Goal: Use online tool/utility: Utilize a website feature to perform a specific function

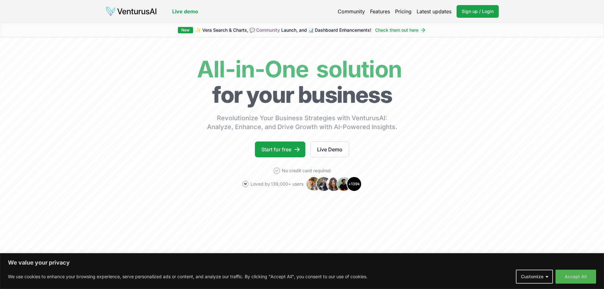
click at [581, 279] on button "Accept All" at bounding box center [576, 277] width 41 height 14
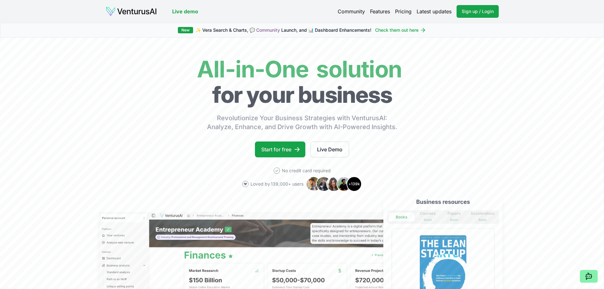
click at [403, 11] on link "Pricing" at bounding box center [403, 12] width 16 height 8
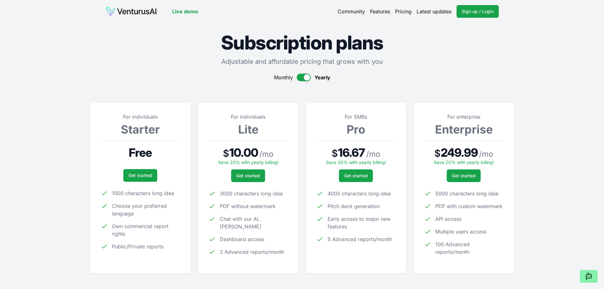
click at [303, 77] on button "button" at bounding box center [304, 78] width 14 height 8
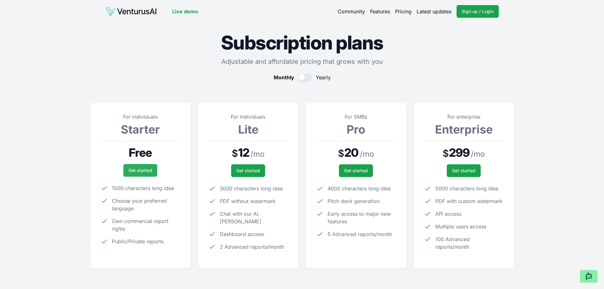
click at [142, 172] on link "Get started" at bounding box center [140, 170] width 34 height 13
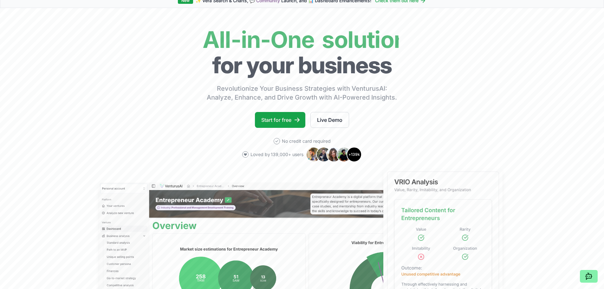
scroll to position [95, 0]
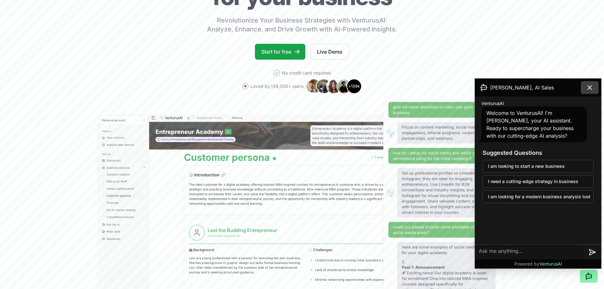
click at [590, 91] on icon at bounding box center [590, 88] width 8 height 8
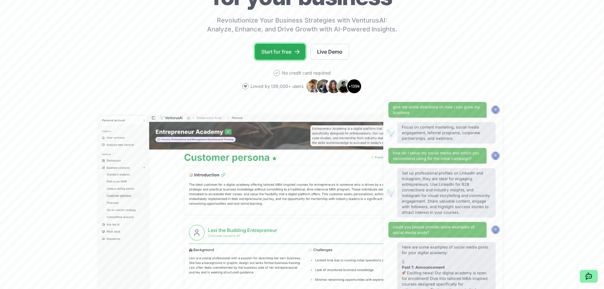
click at [276, 53] on link "Start for free" at bounding box center [280, 52] width 50 height 16
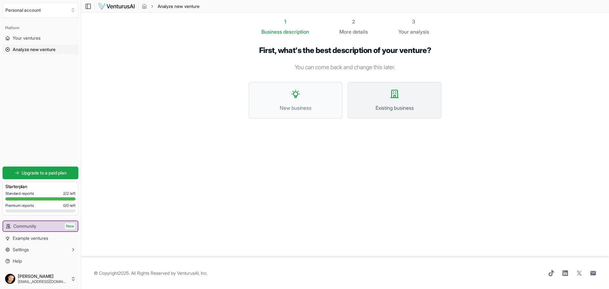
click at [379, 90] on button "Existing business" at bounding box center [395, 100] width 94 height 37
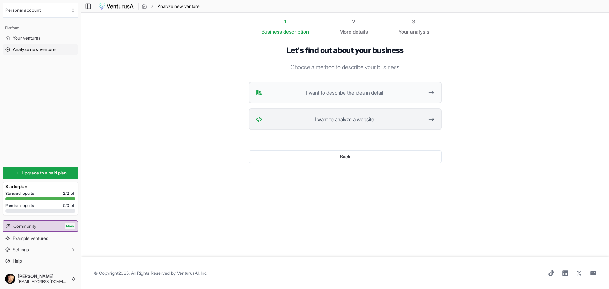
click at [302, 115] on button "I want to analyze a website" at bounding box center [345, 119] width 193 height 22
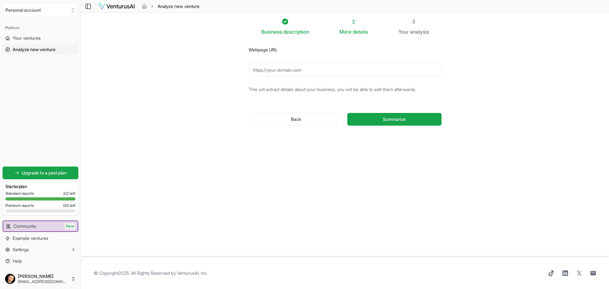
click at [286, 74] on input "Webpage URL" at bounding box center [345, 69] width 193 height 13
paste input "[URL][DOMAIN_NAME]"
type input "[URL][DOMAIN_NAME]"
click at [388, 119] on span "Summarize" at bounding box center [394, 119] width 23 height 6
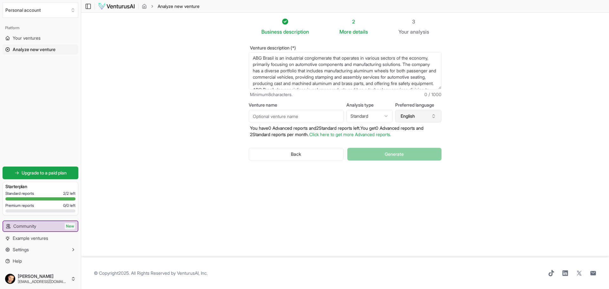
click at [413, 119] on button "English" at bounding box center [418, 116] width 46 height 13
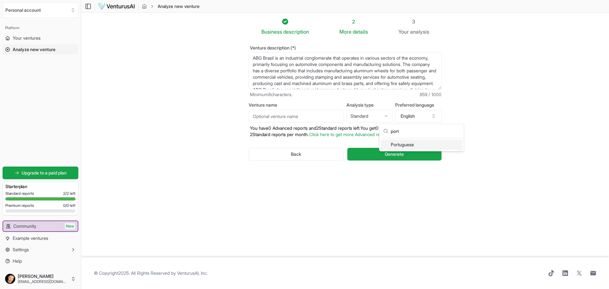
drag, startPoint x: 400, startPoint y: 144, endPoint x: 403, endPoint y: 129, distance: 15.5
click at [395, 127] on div "port Portuguese" at bounding box center [421, 137] width 84 height 27
drag, startPoint x: 406, startPoint y: 130, endPoint x: 387, endPoint y: 127, distance: 19.2
click at [387, 128] on div "port" at bounding box center [421, 131] width 84 height 14
type input "b"
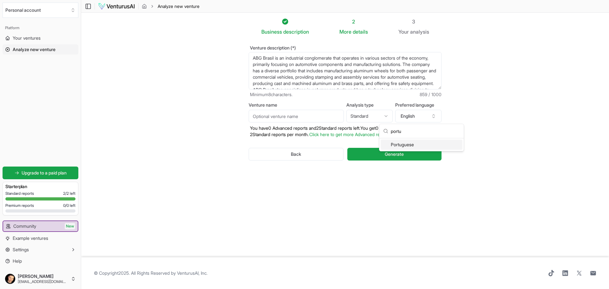
type input "portu"
click at [398, 142] on div "Portuguese" at bounding box center [421, 145] width 82 height 10
click at [273, 117] on input "Venture name" at bounding box center [296, 116] width 95 height 13
drag, startPoint x: 247, startPoint y: 103, endPoint x: 278, endPoint y: 104, distance: 31.1
click at [278, 104] on div "Venture description (*) ABG Brasil is an industrial conglomerate that operates …" at bounding box center [344, 108] width 213 height 145
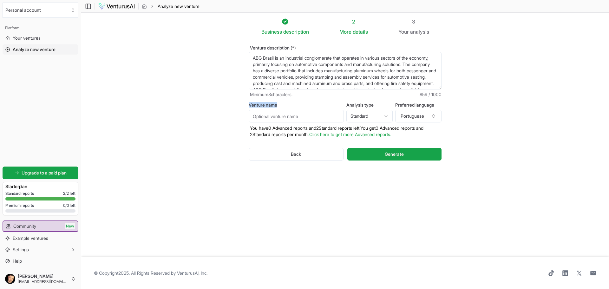
click at [274, 93] on div at bounding box center [274, 93] width 0 height 0
click at [219, 85] on section "Business description 2 More details 3 Your analysis Venture description (*) ABG…" at bounding box center [345, 135] width 528 height 244
click at [361, 120] on html "We value your privacy We use cookies to enhance your browsing experience, serve…" at bounding box center [304, 144] width 609 height 289
click at [326, 114] on html "We value your privacy We use cookies to enhance your browsing experience, serve…" at bounding box center [304, 144] width 609 height 289
click at [326, 114] on input "Venture name" at bounding box center [296, 116] width 95 height 13
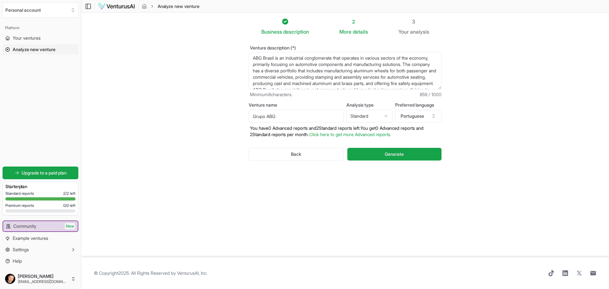
type input "Grupo ABG"
click at [398, 146] on div "Back Generate" at bounding box center [345, 154] width 193 height 33
click at [392, 150] on button "Generate" at bounding box center [394, 154] width 94 height 13
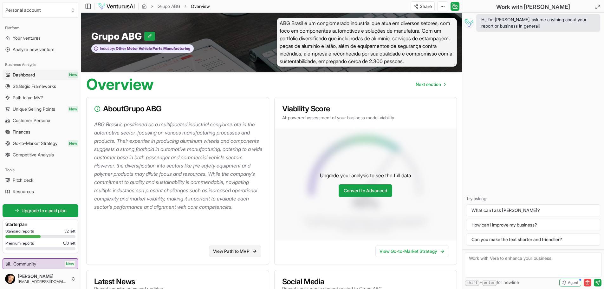
click at [224, 252] on link "View Path to MVP" at bounding box center [235, 250] width 52 height 11
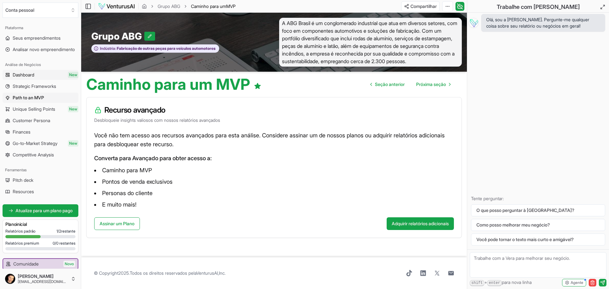
click at [18, 75] on span "Dashboard" at bounding box center [24, 75] width 22 height 6
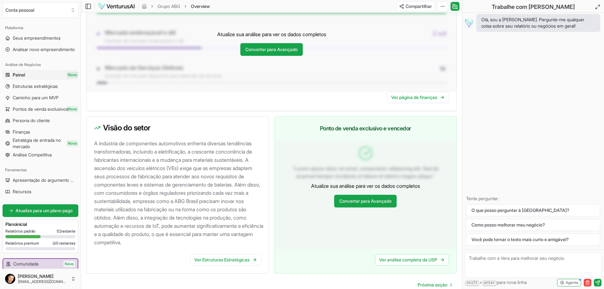
scroll to position [584, 0]
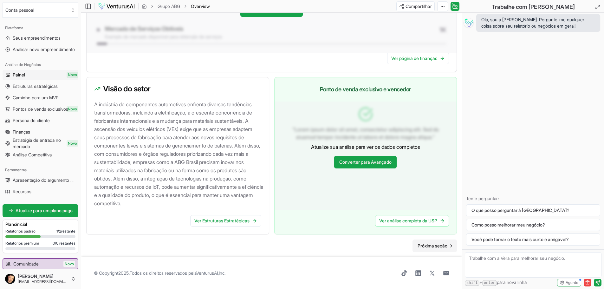
click at [436, 246] on font "Próxima seção" at bounding box center [433, 245] width 30 height 5
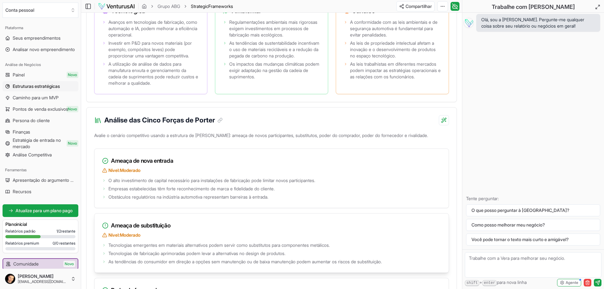
scroll to position [793, 0]
